Goal: Information Seeking & Learning: Learn about a topic

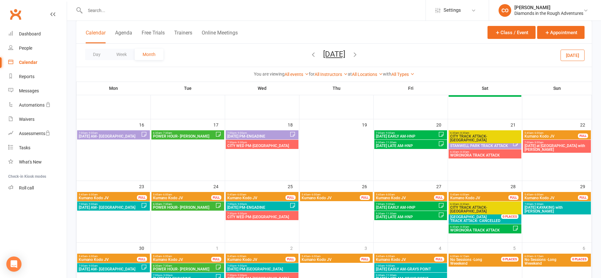
scroll to position [246, 0]
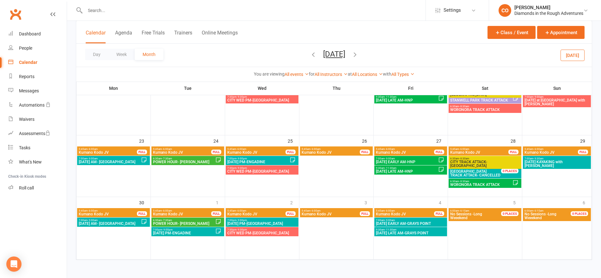
click at [581, 56] on button "[DATE]" at bounding box center [573, 54] width 24 height 11
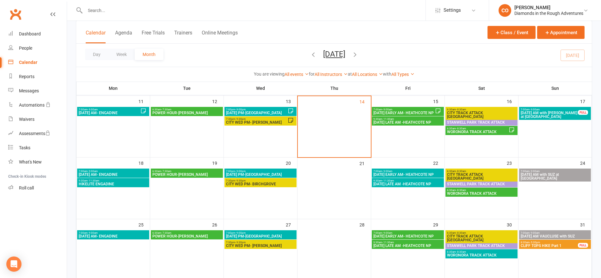
scroll to position [198, 0]
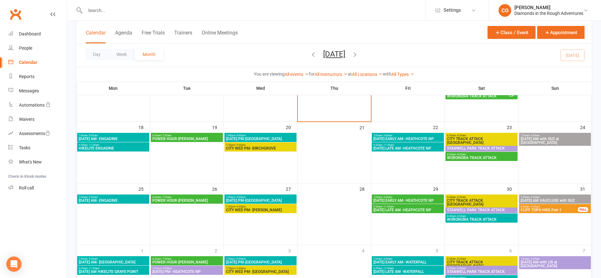
click at [531, 208] on span "CLIFF TOPS HIKE Part 1" at bounding box center [550, 210] width 58 height 4
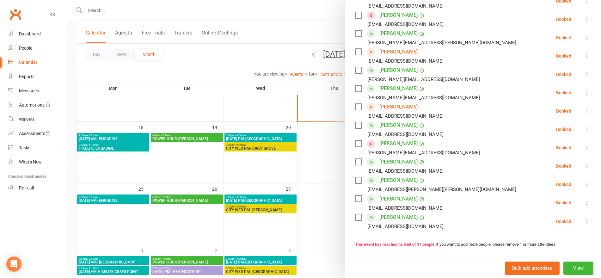
scroll to position [234, 0]
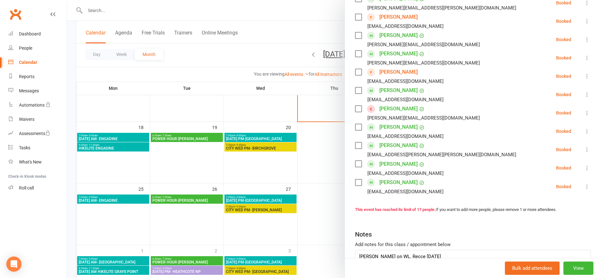
click at [287, 31] on div at bounding box center [334, 139] width 534 height 278
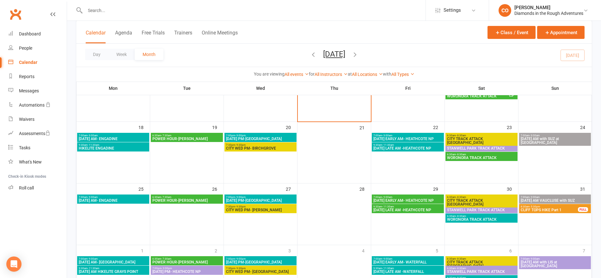
click at [359, 57] on icon "button" at bounding box center [355, 54] width 7 height 7
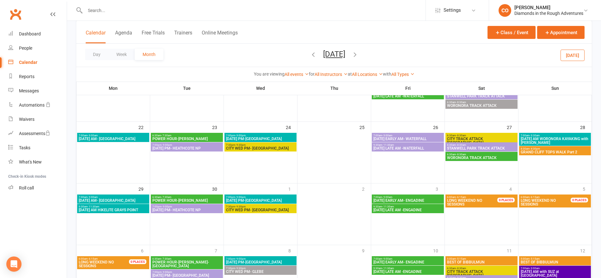
click at [545, 150] on span "GRAND CLIFF TOPS WALK Part 2" at bounding box center [555, 152] width 69 height 4
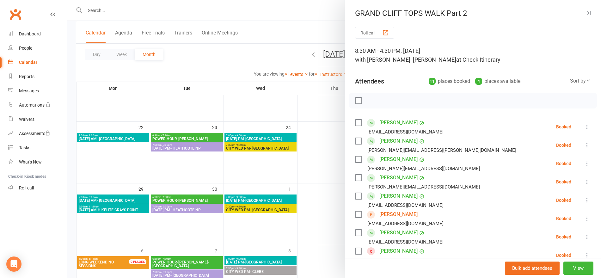
click at [289, 6] on div at bounding box center [334, 139] width 534 height 278
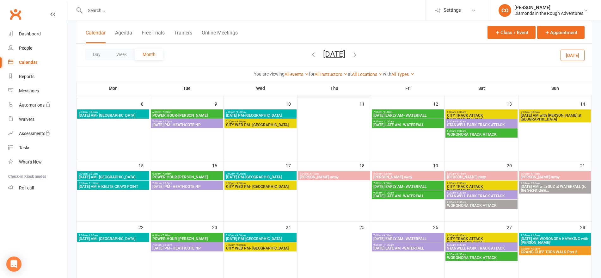
scroll to position [108, 0]
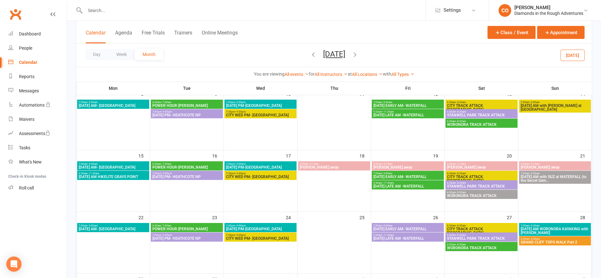
click at [574, 56] on button "[DATE]" at bounding box center [573, 54] width 24 height 11
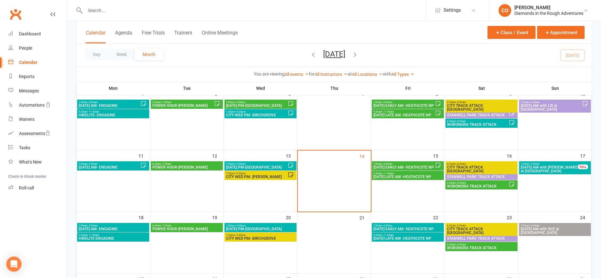
click at [410, 166] on span "[DATE] EARLY AM- HEATHCOTE NP" at bounding box center [404, 167] width 62 height 4
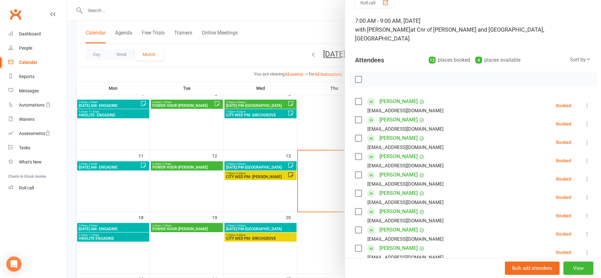
scroll to position [22, 0]
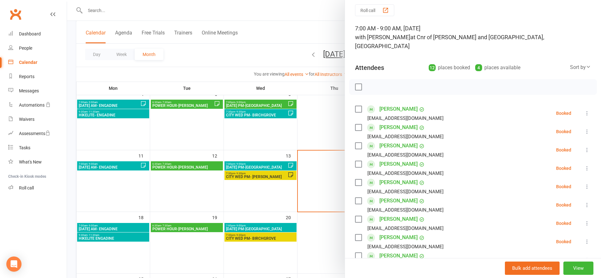
click at [276, 37] on div at bounding box center [334, 139] width 534 height 278
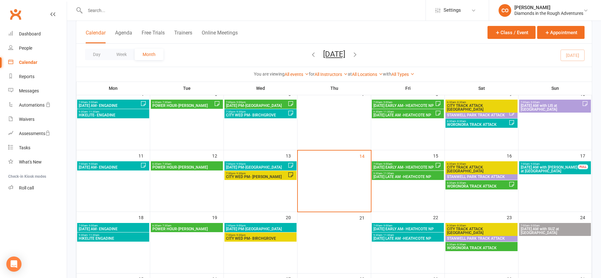
click at [395, 175] on span "[DATE] LATE AM -HEATHCOTE NP" at bounding box center [408, 177] width 70 height 4
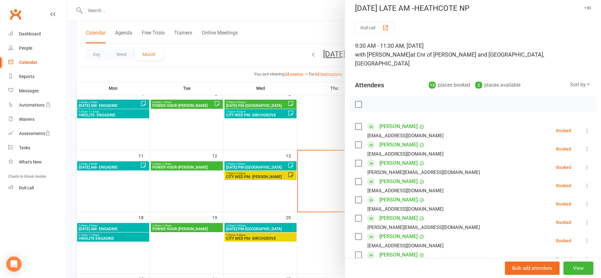
scroll to position [0, 0]
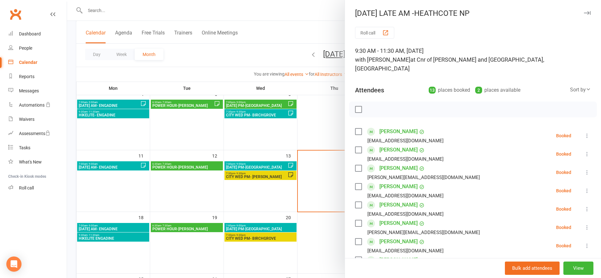
click at [299, 4] on div at bounding box center [334, 139] width 534 height 278
